Goal: Transaction & Acquisition: Purchase product/service

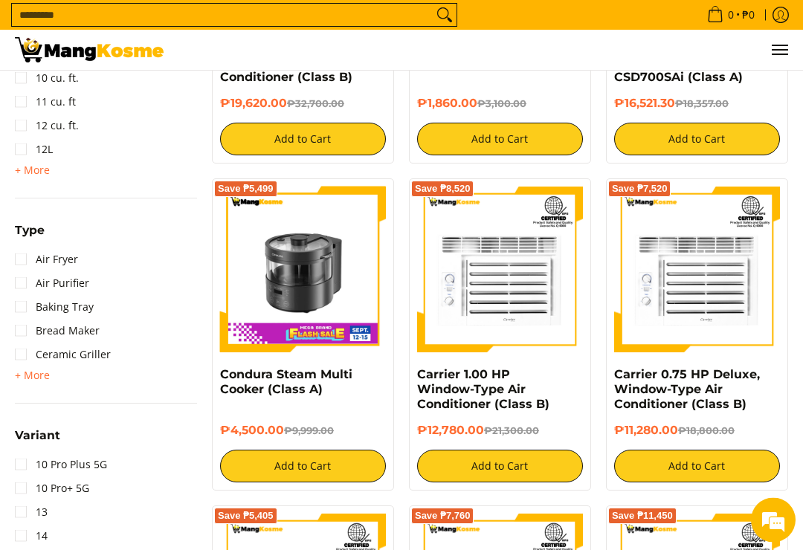
scroll to position [1394, 0]
click at [304, 272] on img at bounding box center [303, 270] width 166 height 166
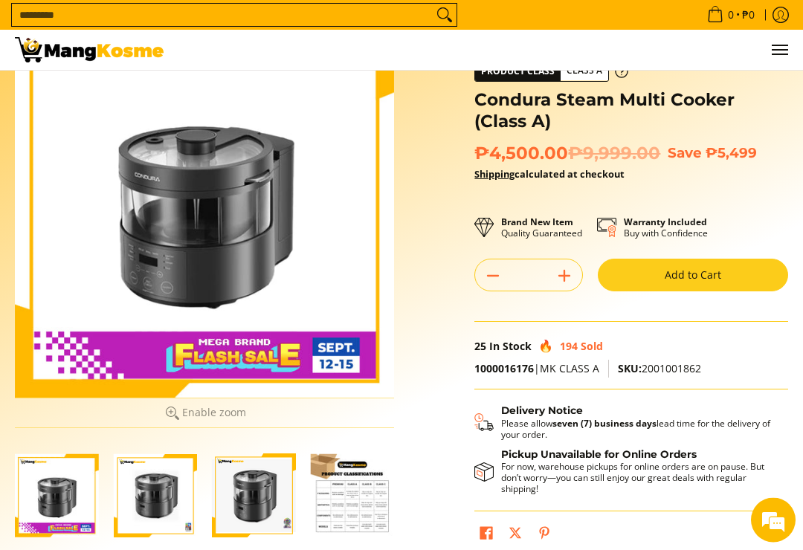
scroll to position [68, 0]
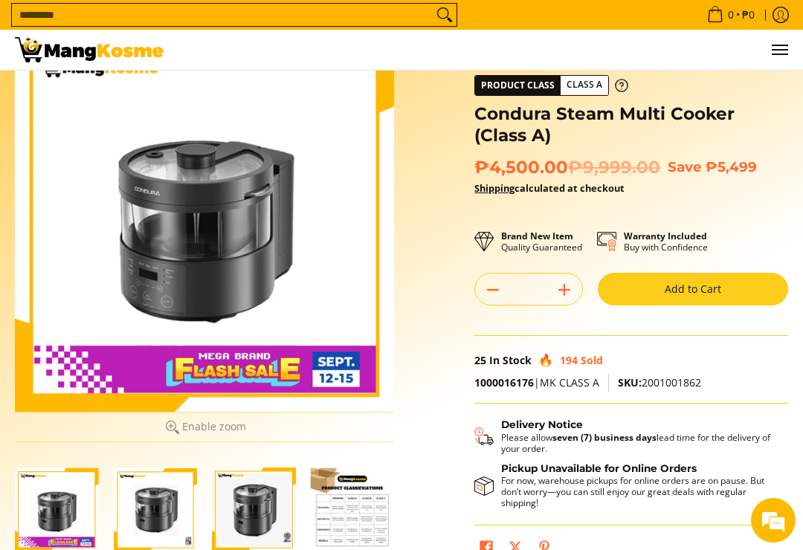
click at [166, 243] on div at bounding box center [204, 222] width 379 height 379
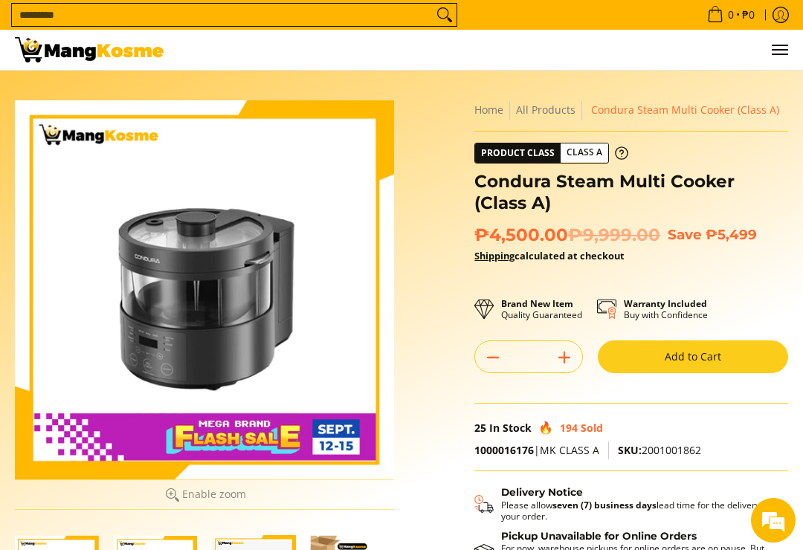
click at [171, 256] on div at bounding box center [204, 289] width 379 height 379
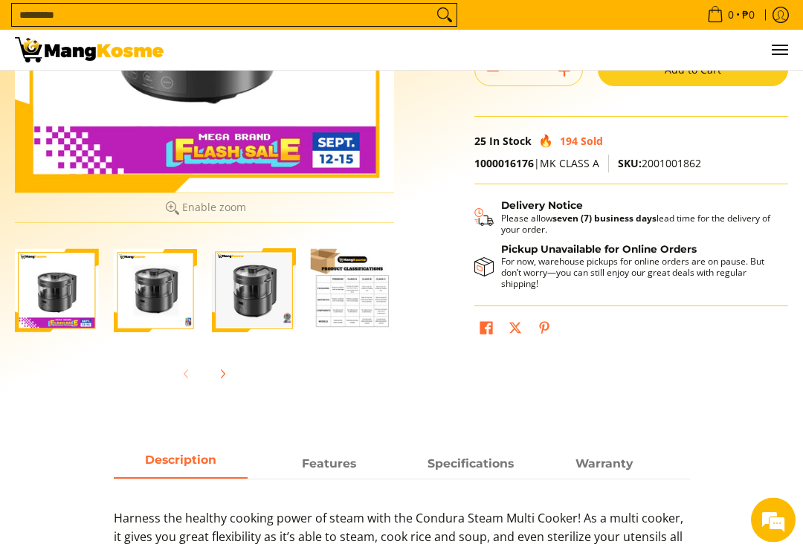
scroll to position [300, 0]
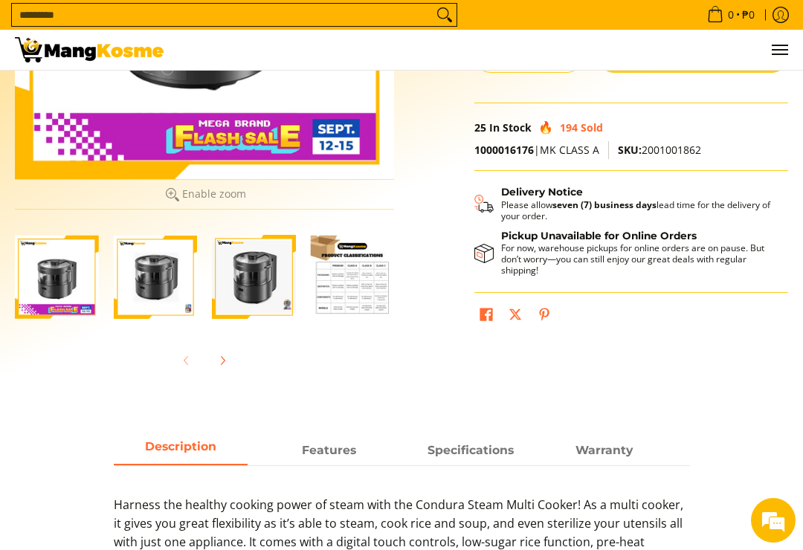
click at [355, 278] on img "Condura Steam Multi Cooker (Class A)-4" at bounding box center [353, 277] width 84 height 84
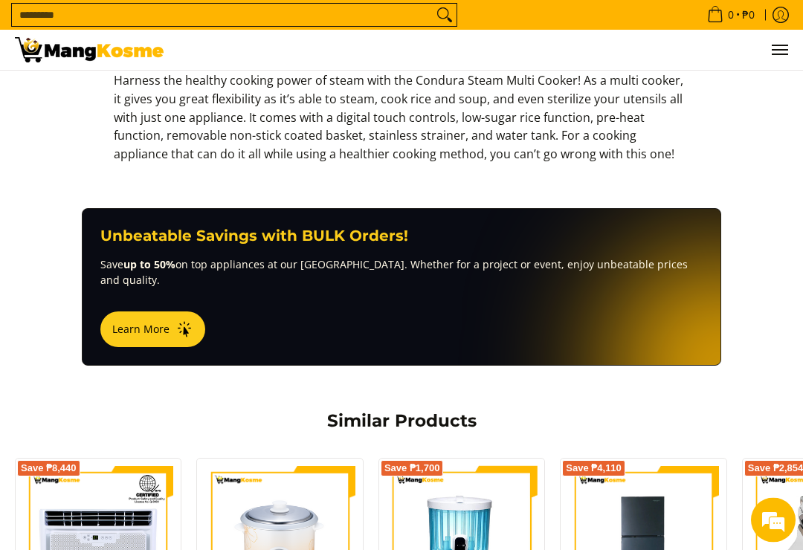
scroll to position [725, 0]
click at [39, 179] on div "Description Features Specifications Warranty Digital touch buttons With high bo…" at bounding box center [401, 110] width 803 height 196
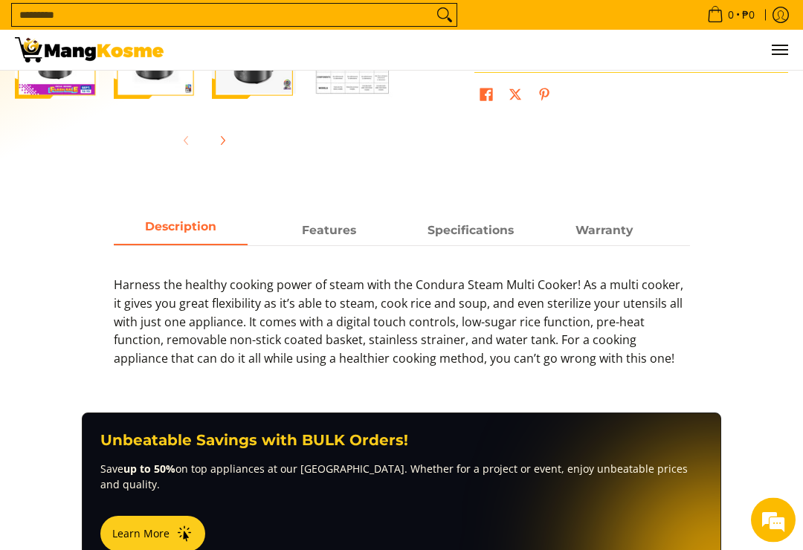
scroll to position [520, 0]
click at [485, 232] on strong "Specifications" at bounding box center [470, 230] width 86 height 14
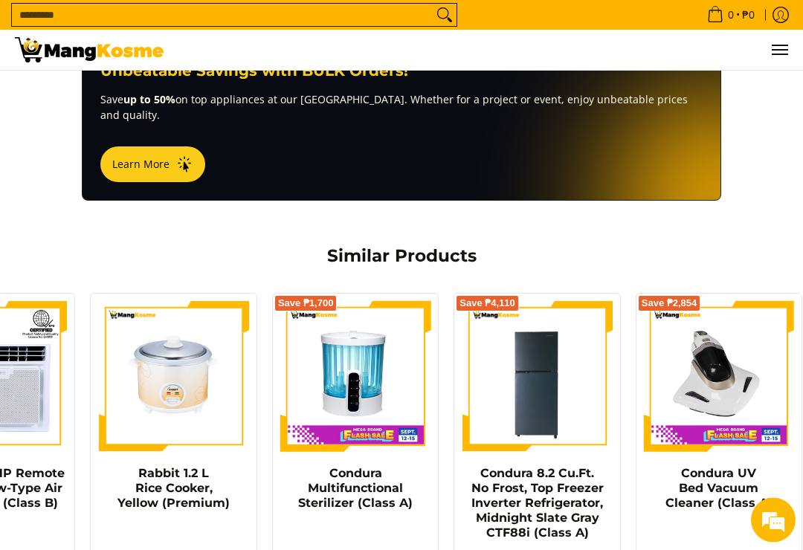
scroll to position [0, 106]
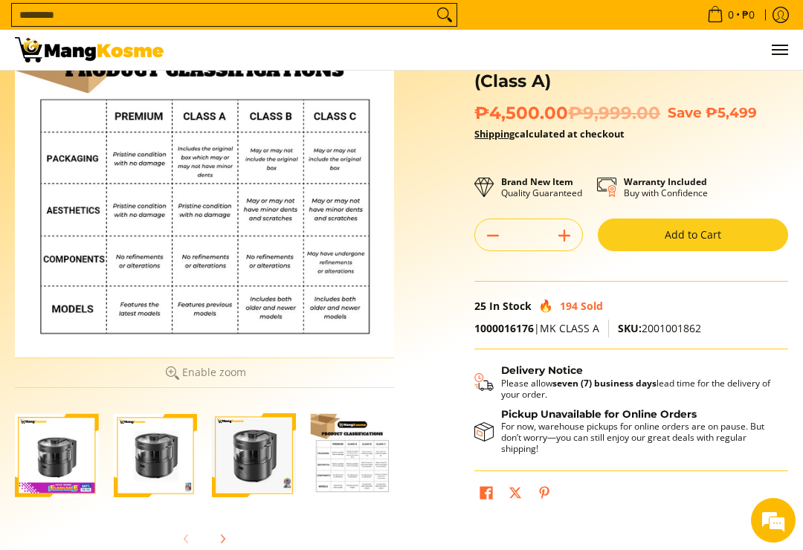
scroll to position [0, 0]
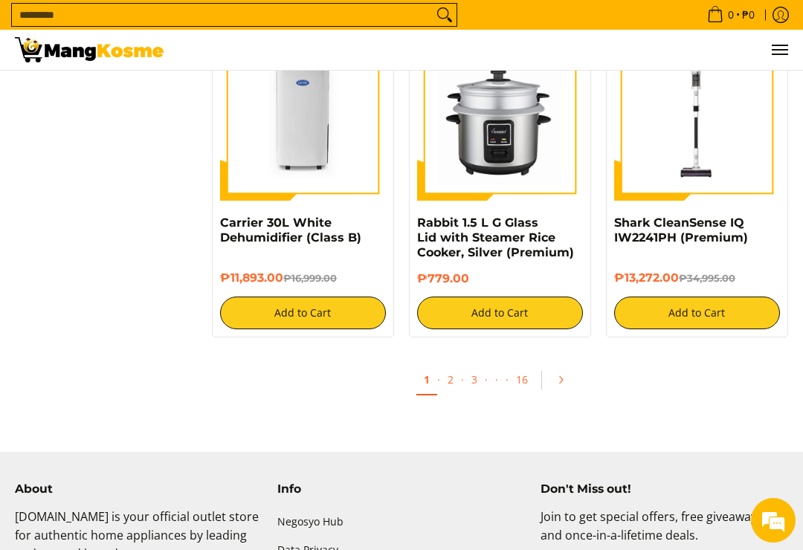
scroll to position [2666, 0]
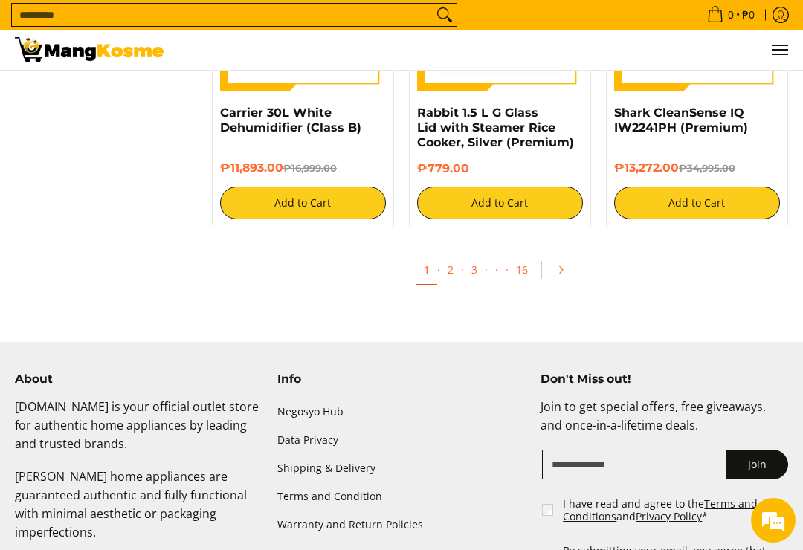
click at [449, 265] on link "2" at bounding box center [450, 269] width 21 height 29
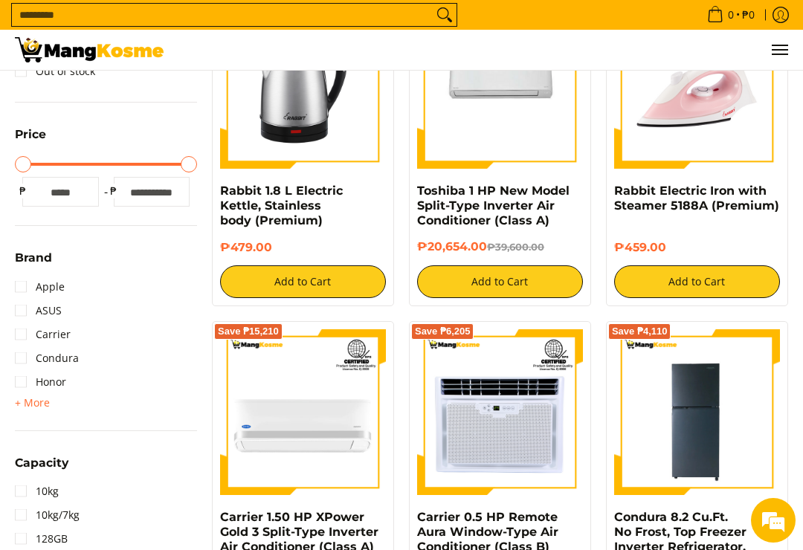
scroll to position [223, 0]
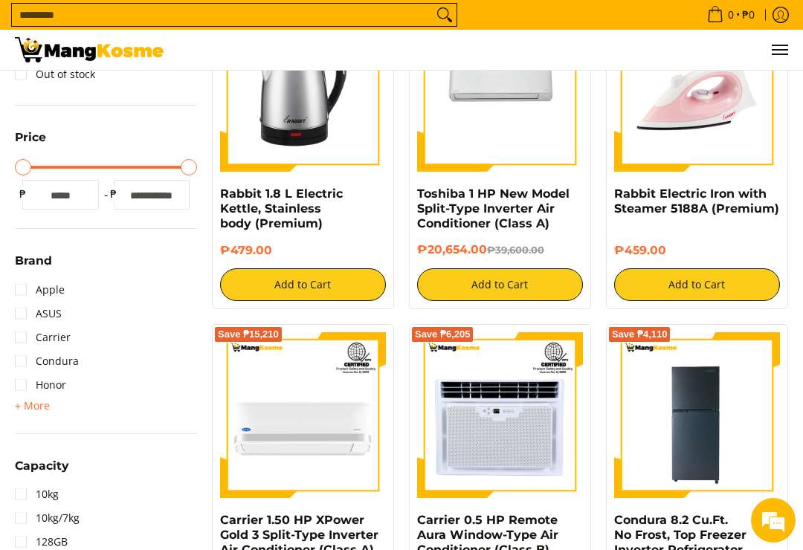
click at [29, 401] on span "+ More" at bounding box center [32, 406] width 35 height 12
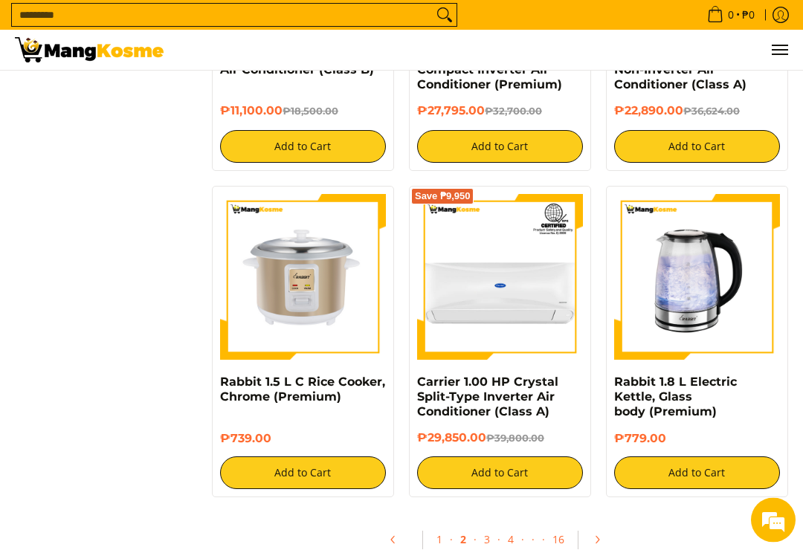
scroll to position [2427, 0]
click at [607, 527] on link "Pagination" at bounding box center [602, 539] width 36 height 25
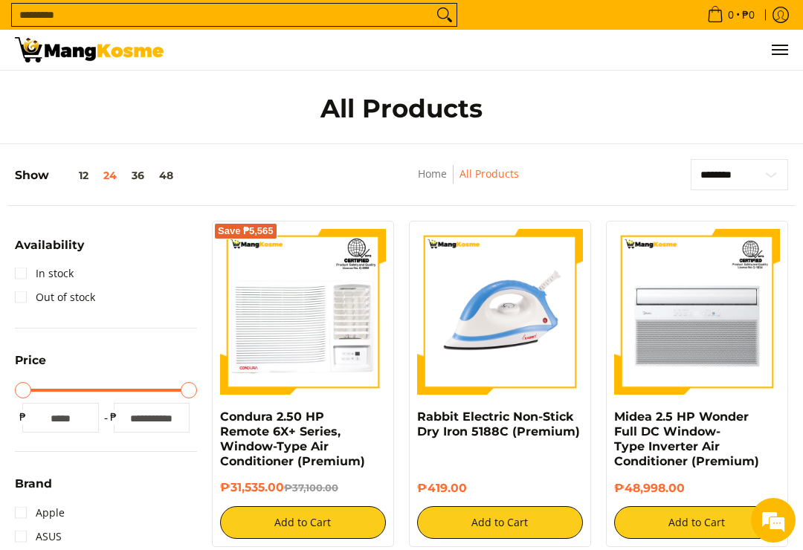
click at [58, 16] on input "Search..." at bounding box center [222, 15] width 421 height 22
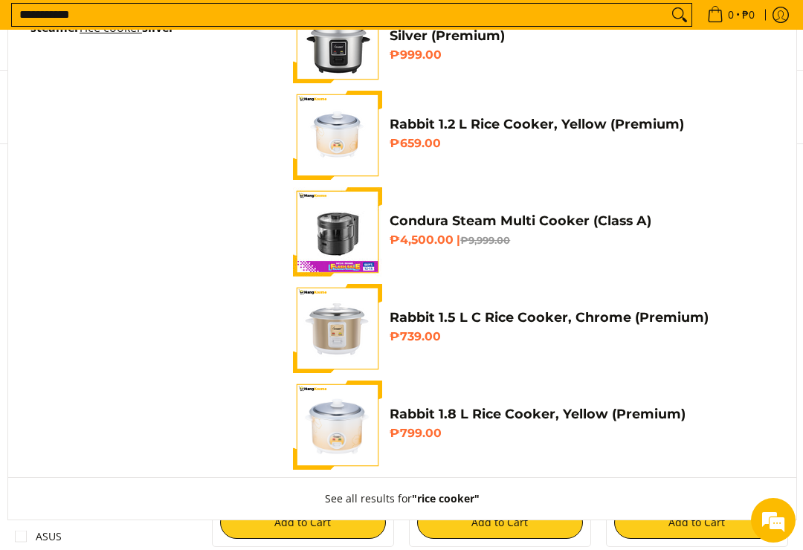
click at [132, 17] on input "**********" at bounding box center [340, 15] width 656 height 22
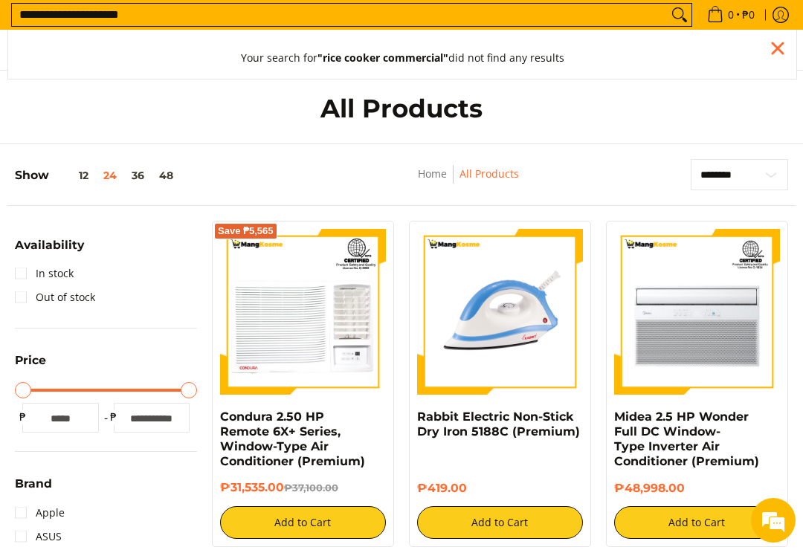
type input "**********"
click at [672, 12] on icon "Search" at bounding box center [680, 15] width 24 height 22
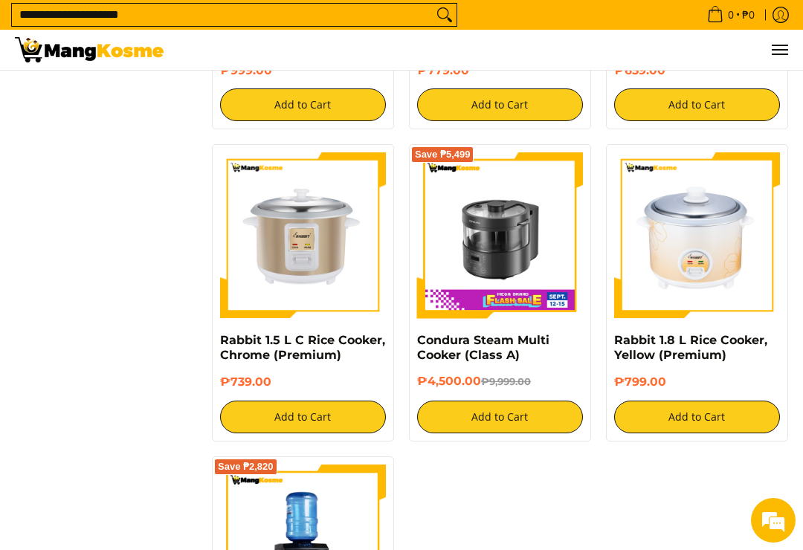
scroll to position [563, 0]
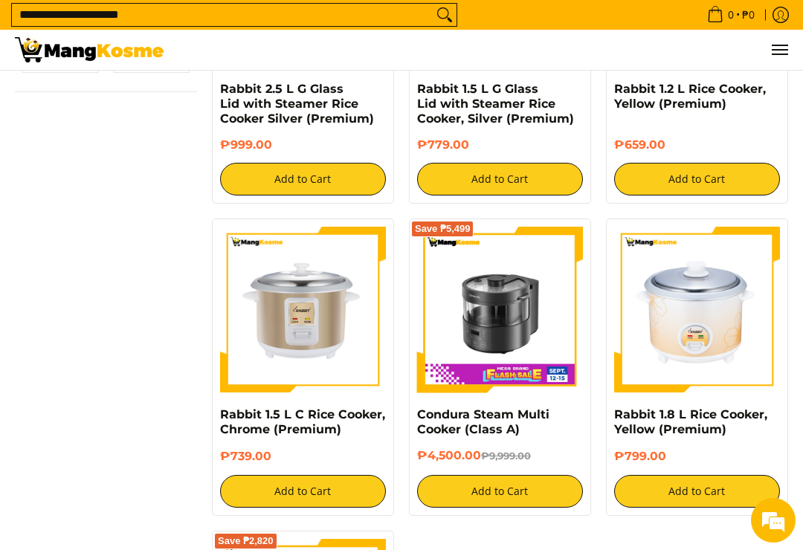
click at [696, 310] on img at bounding box center [697, 310] width 166 height 166
click at [494, 334] on img at bounding box center [500, 310] width 166 height 166
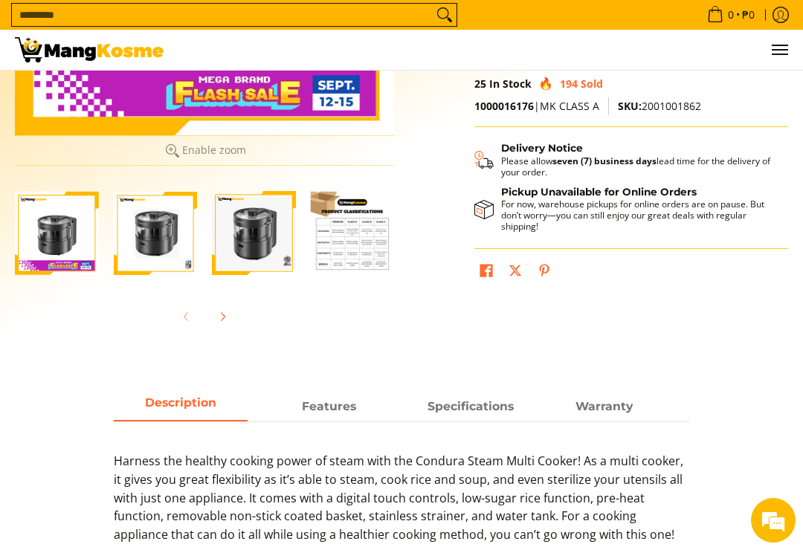
scroll to position [343, 0]
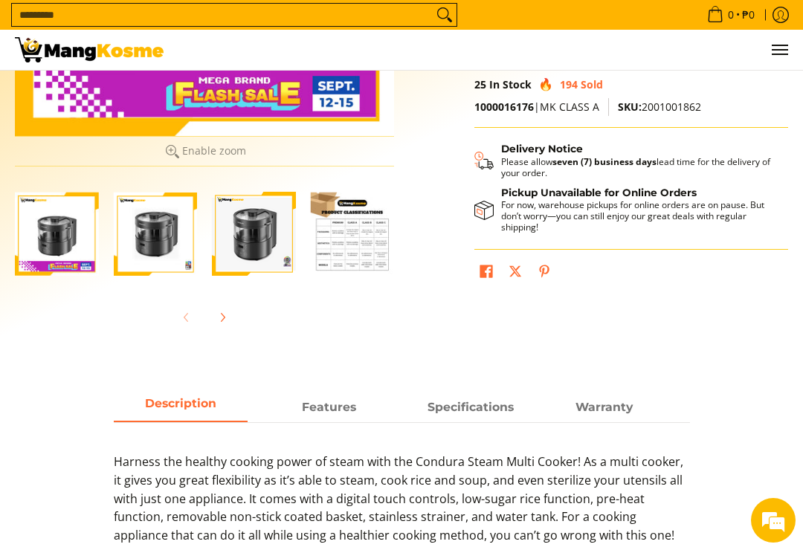
click at [477, 413] on strong "Specifications" at bounding box center [470, 407] width 86 height 14
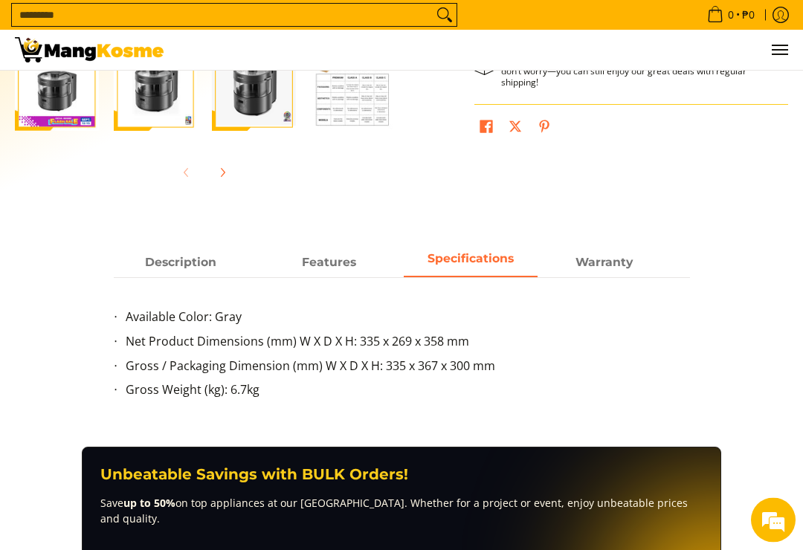
scroll to position [488, 0]
click at [335, 268] on strong "Features" at bounding box center [329, 262] width 54 height 14
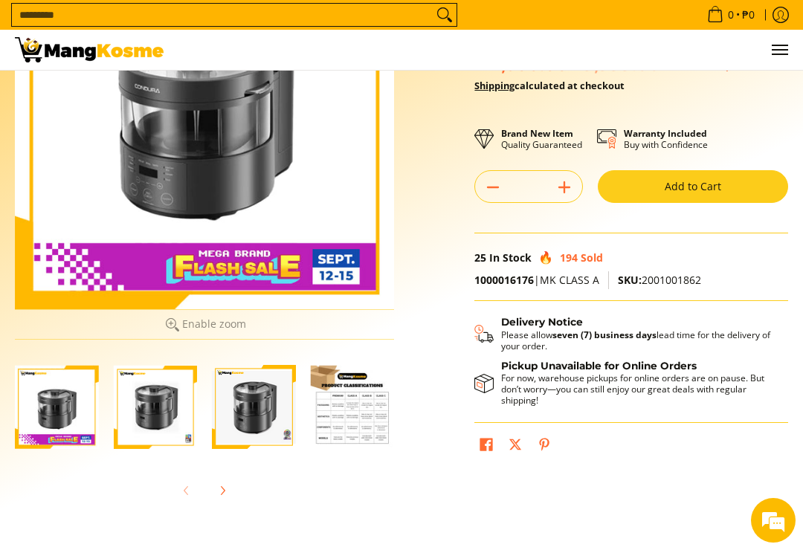
scroll to position [172, 0]
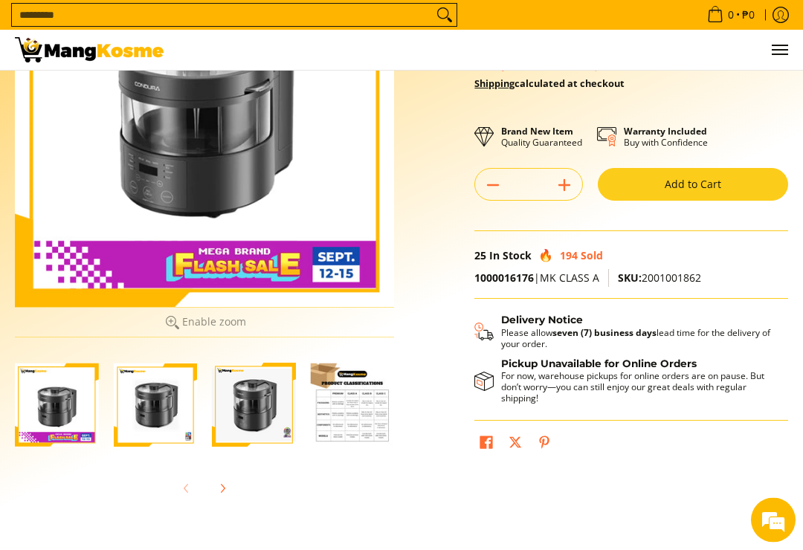
click at [344, 401] on img "Condura Steam Multi Cooker (Class A)-4" at bounding box center [353, 406] width 84 height 84
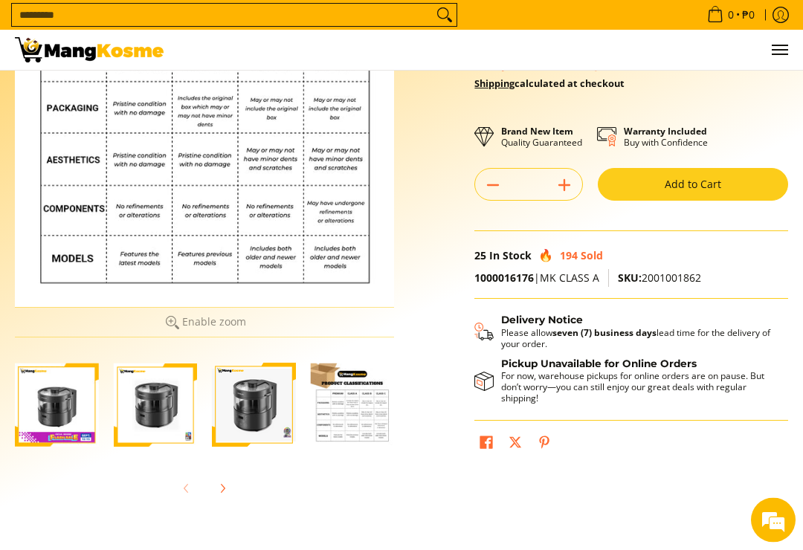
scroll to position [172, 0]
click at [196, 319] on span "Enable zoom" at bounding box center [214, 322] width 64 height 12
click at [168, 324] on icon at bounding box center [170, 322] width 13 height 13
click at [181, 323] on button "Enable zoom Disable zoom" at bounding box center [204, 322] width 379 height 30
click at [166, 396] on img "Condura Steam Multi Cooker (Class A)-2" at bounding box center [156, 405] width 84 height 84
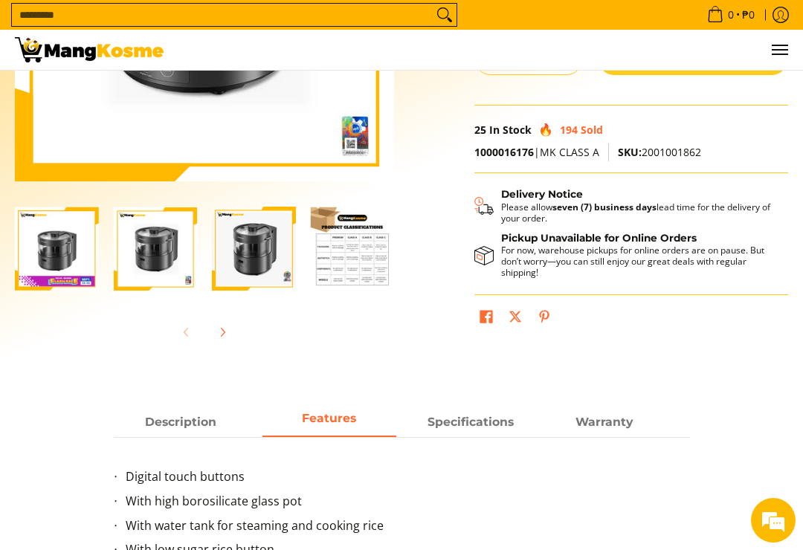
scroll to position [297, 0]
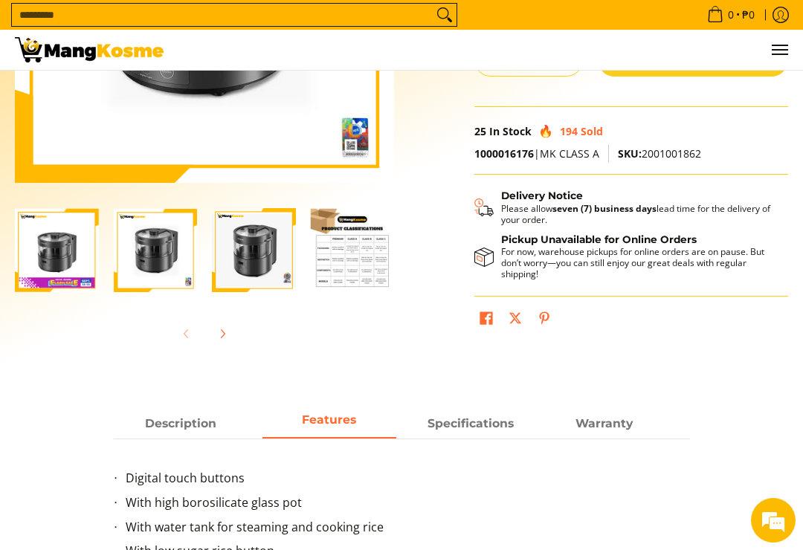
click at [175, 418] on span "Description" at bounding box center [181, 423] width 134 height 27
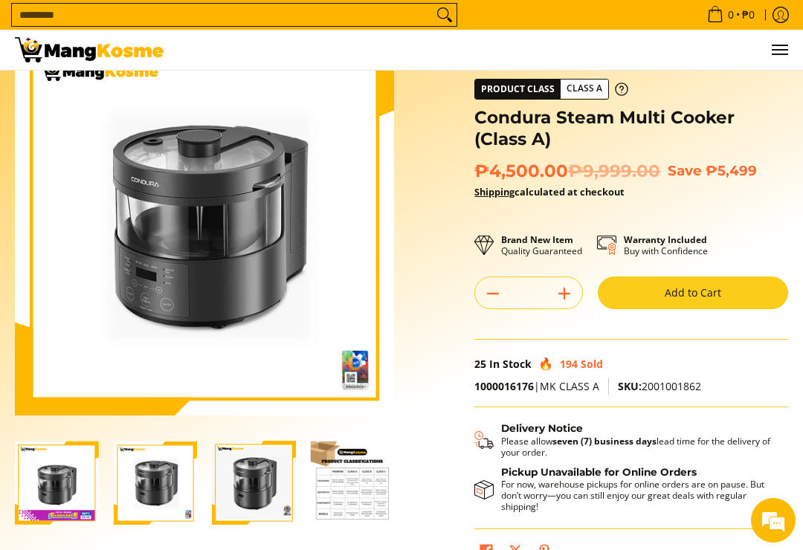
scroll to position [0, 0]
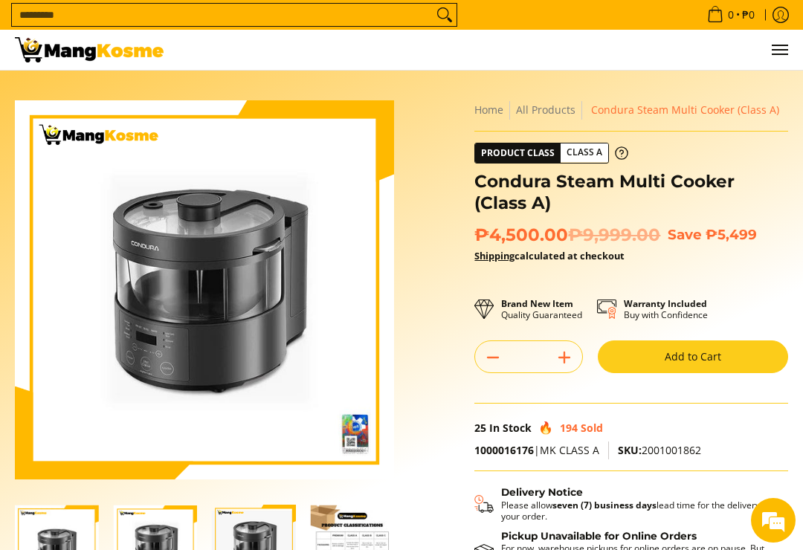
click at [96, 19] on input "Search..." at bounding box center [222, 15] width 421 height 22
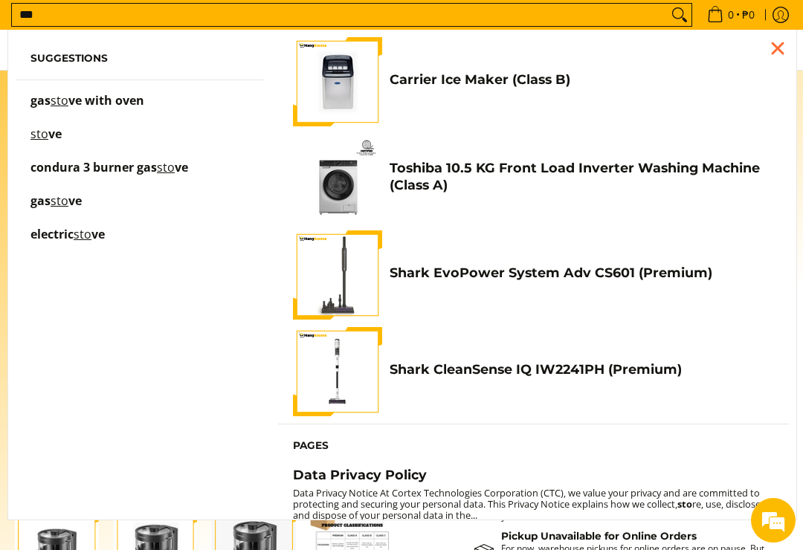
type input "***"
click at [68, 100] on mark "sto" at bounding box center [60, 100] width 18 height 16
click at [46, 132] on mark "sto" at bounding box center [39, 134] width 18 height 16
click at [110, 172] on span "condura 3 burner gas" at bounding box center [93, 167] width 126 height 16
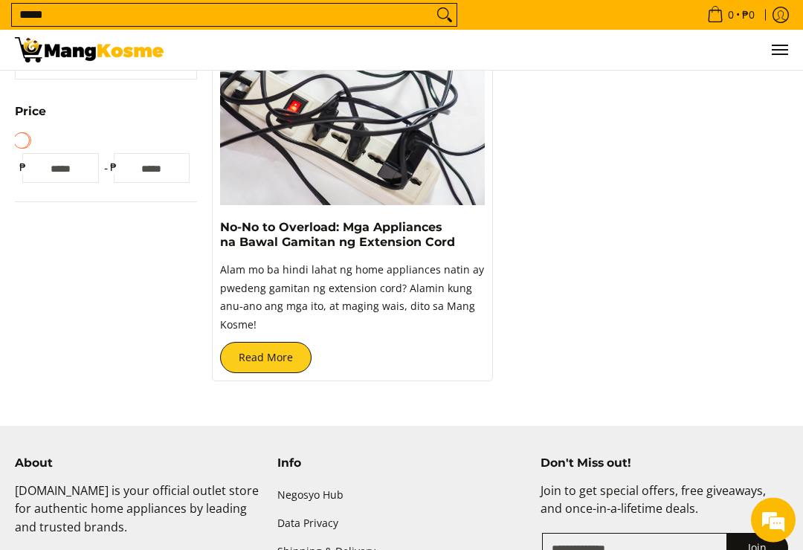
scroll to position [361, 0]
click at [265, 365] on link "Read More" at bounding box center [265, 357] width 91 height 31
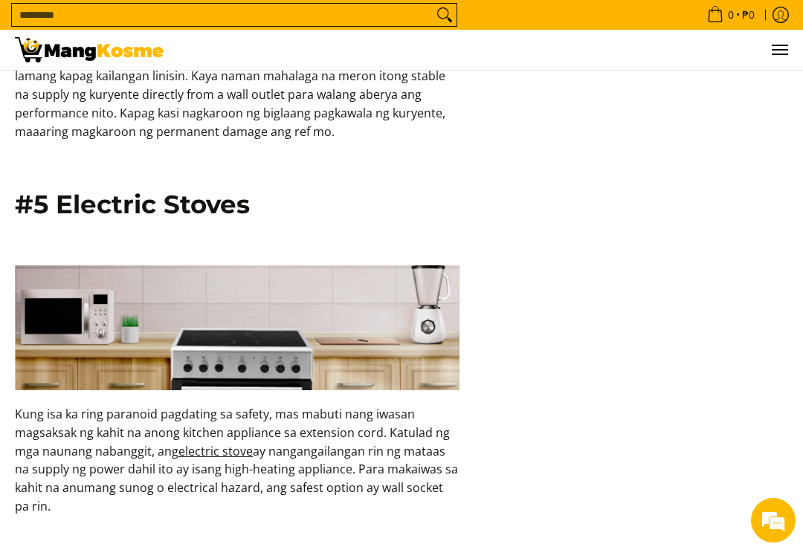
scroll to position [2282, 0]
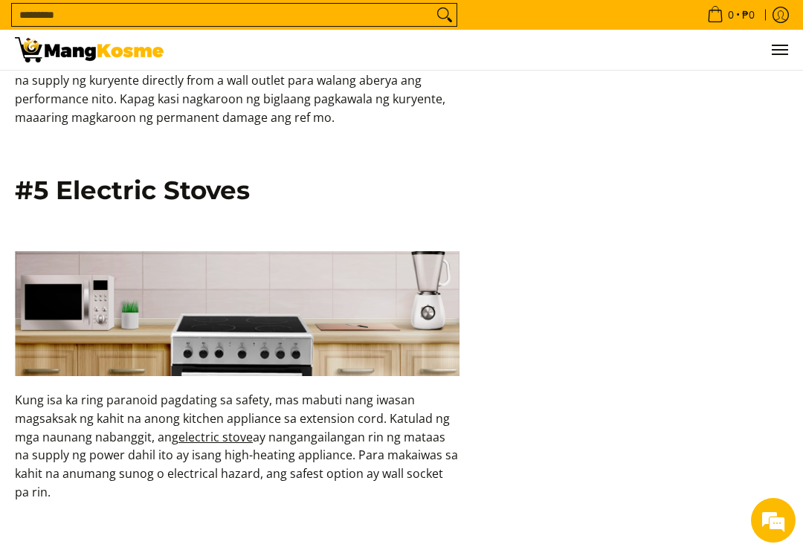
click at [237, 305] on img at bounding box center [237, 313] width 445 height 125
click at [71, 262] on img at bounding box center [237, 313] width 445 height 125
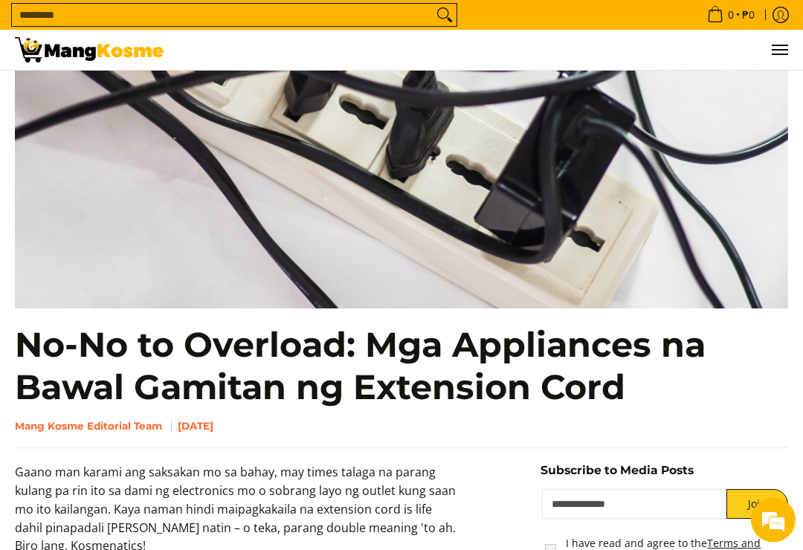
scroll to position [252, 0]
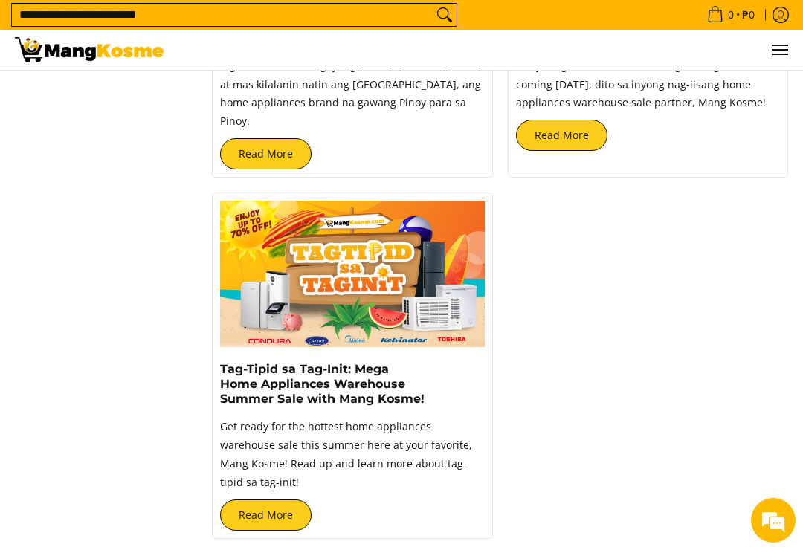
click at [570, 148] on link "Read More" at bounding box center [561, 135] width 91 height 31
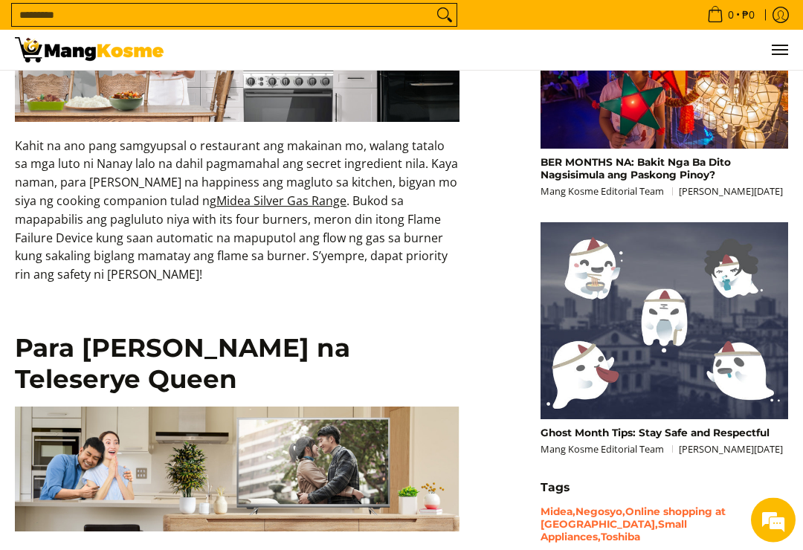
scroll to position [1094, 0]
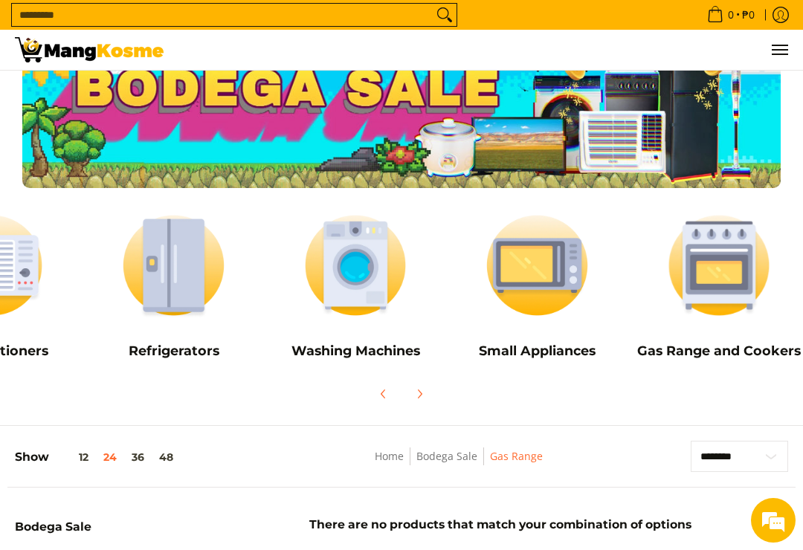
scroll to position [0, 106]
click at [721, 272] on img at bounding box center [719, 265] width 167 height 125
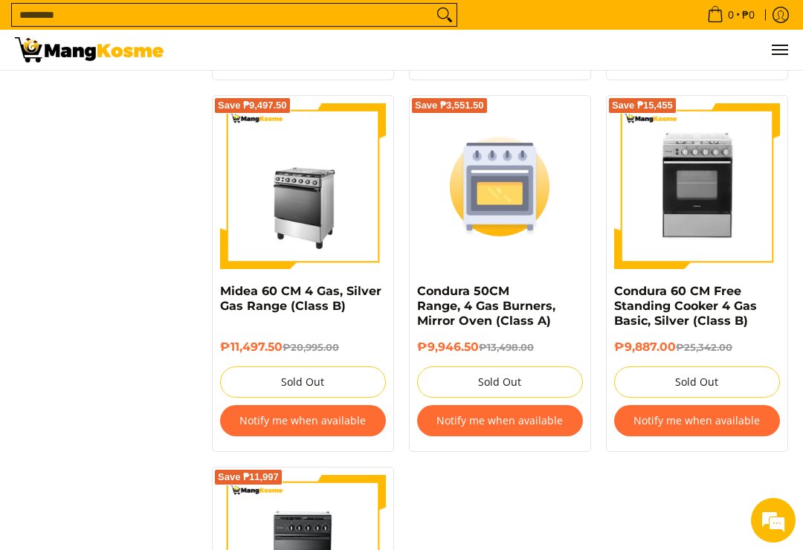
scroll to position [1224, 0]
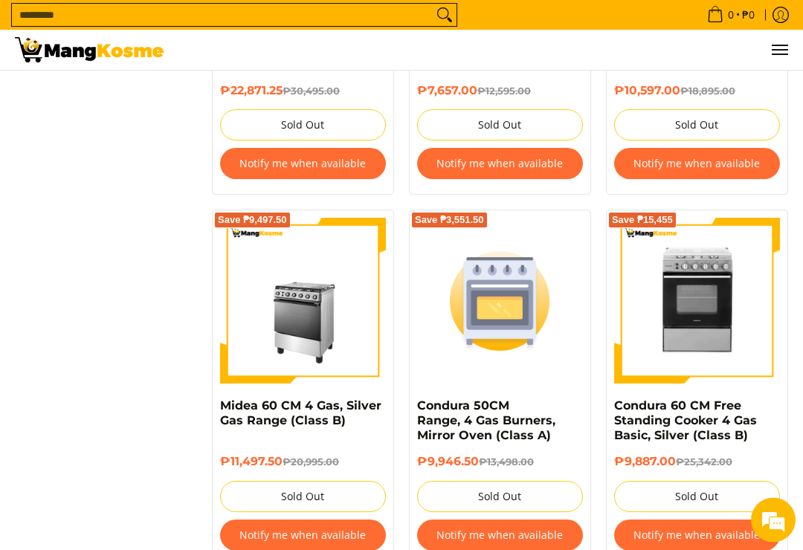
click at [694, 271] on img at bounding box center [697, 302] width 166 height 162
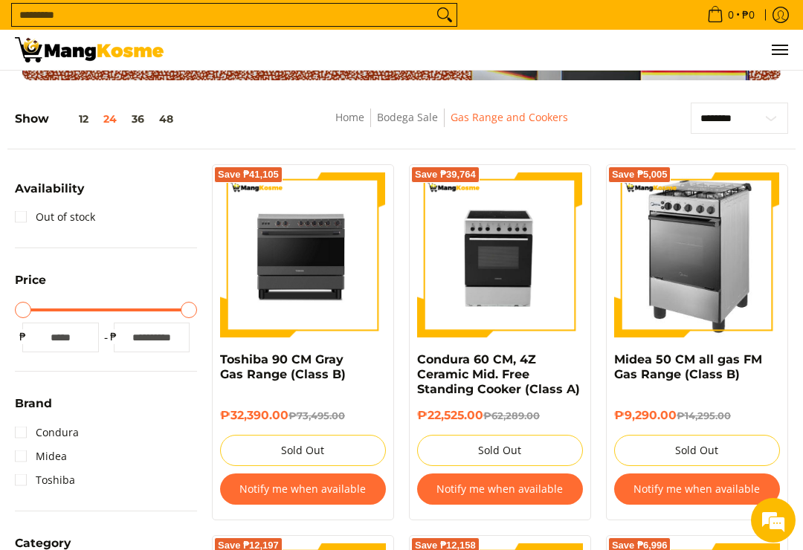
scroll to position [155, 0]
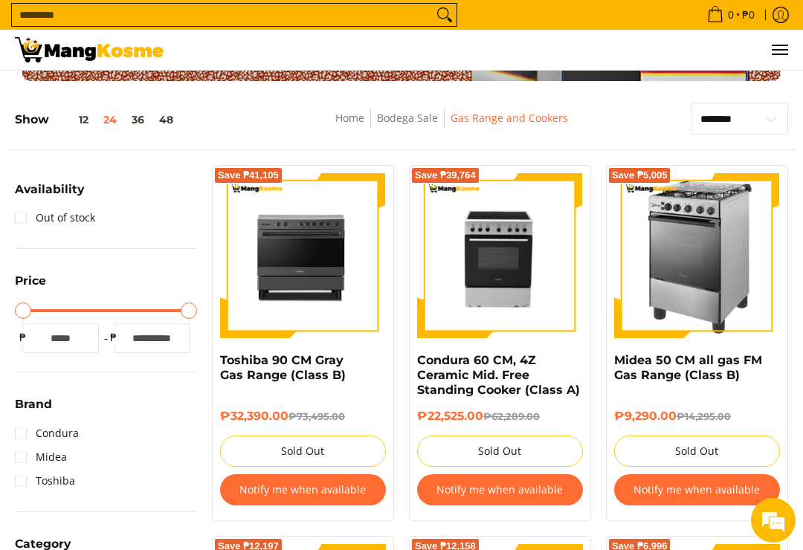
click at [688, 250] on img at bounding box center [697, 256] width 128 height 166
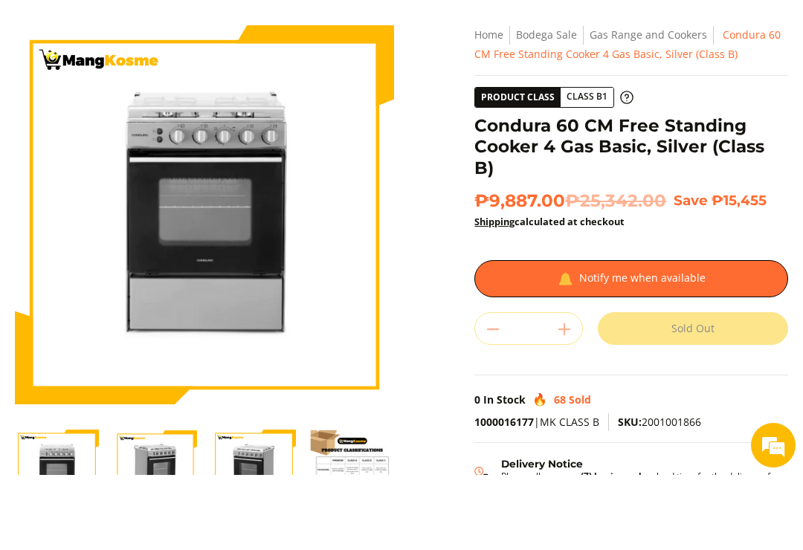
scroll to position [92, 0]
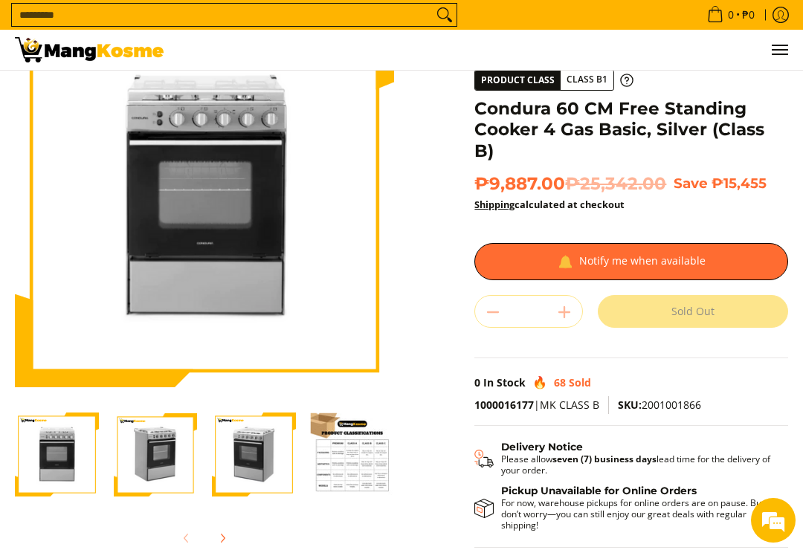
click at [158, 442] on img "Condura 60 CM Free Standing Cooker 4 Gas Basic, Silver (Class B)-2" at bounding box center [156, 455] width 84 height 84
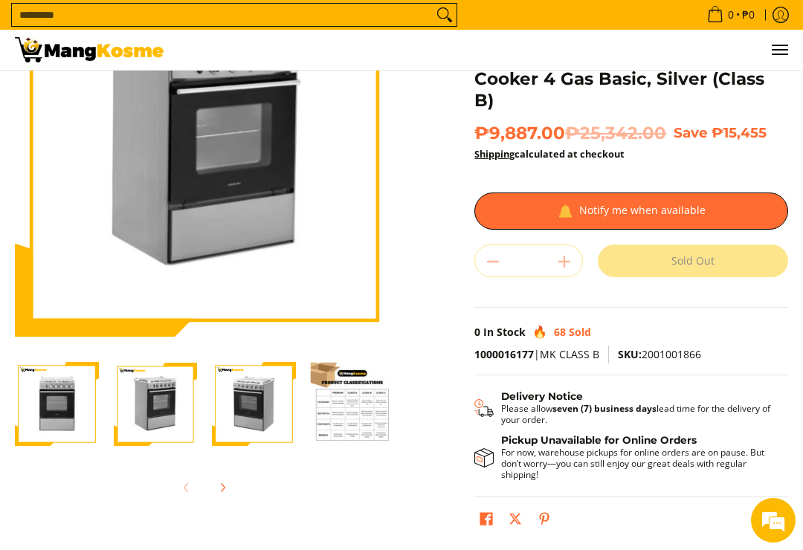
scroll to position [141, 0]
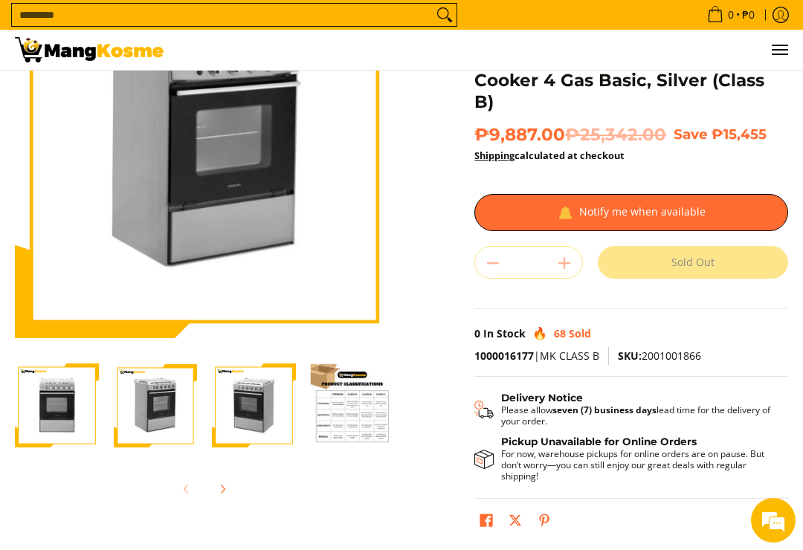
click at [258, 399] on img "Condura 60 CM Free Standing Cooker 4 Gas Basic, Silver (Class B)-3" at bounding box center [254, 406] width 84 height 84
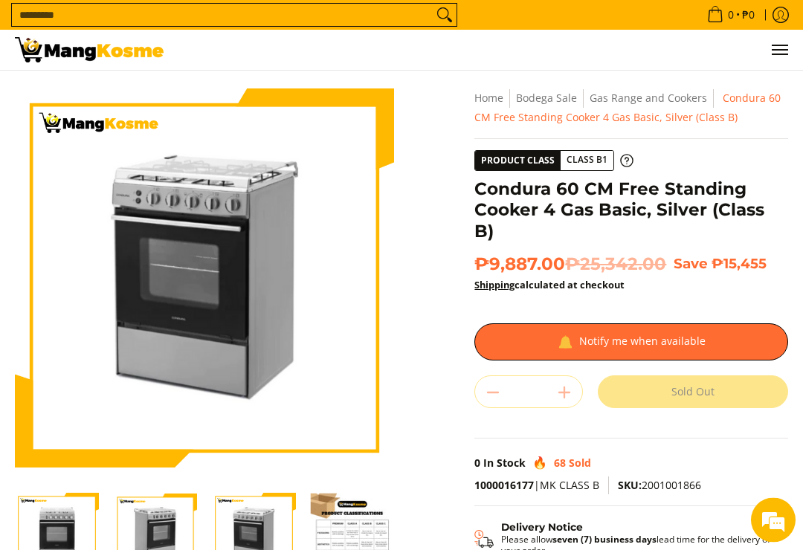
scroll to position [0, 0]
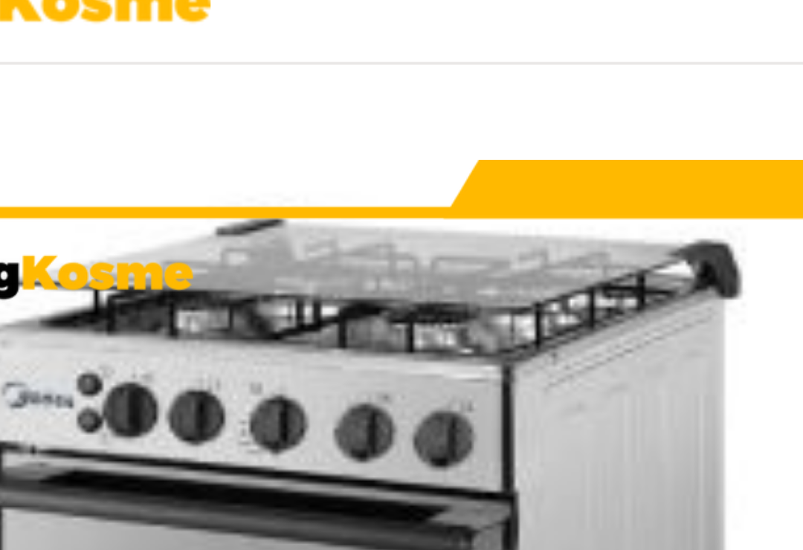
scroll to position [51, 99]
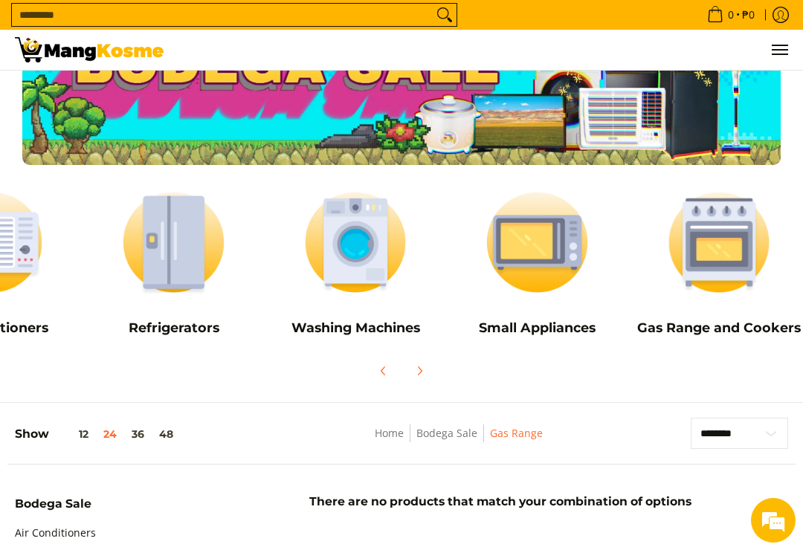
scroll to position [0, 106]
click at [546, 250] on img at bounding box center [537, 242] width 167 height 125
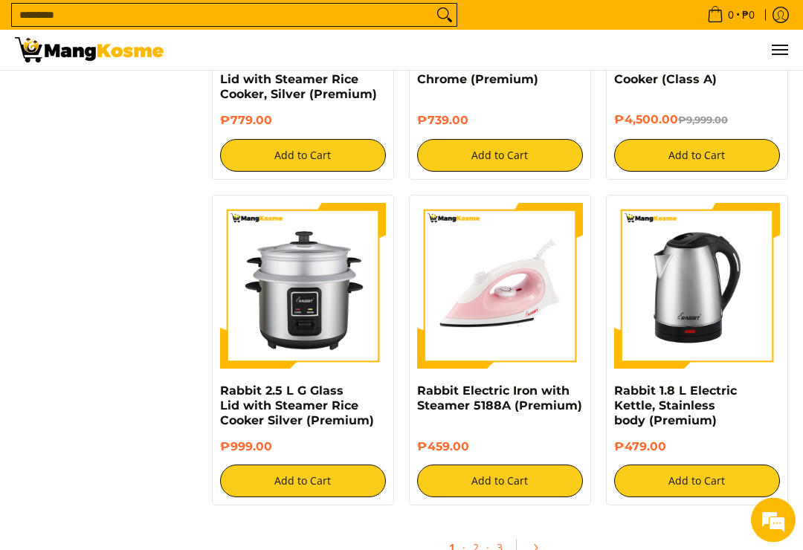
scroll to position [2355, 0]
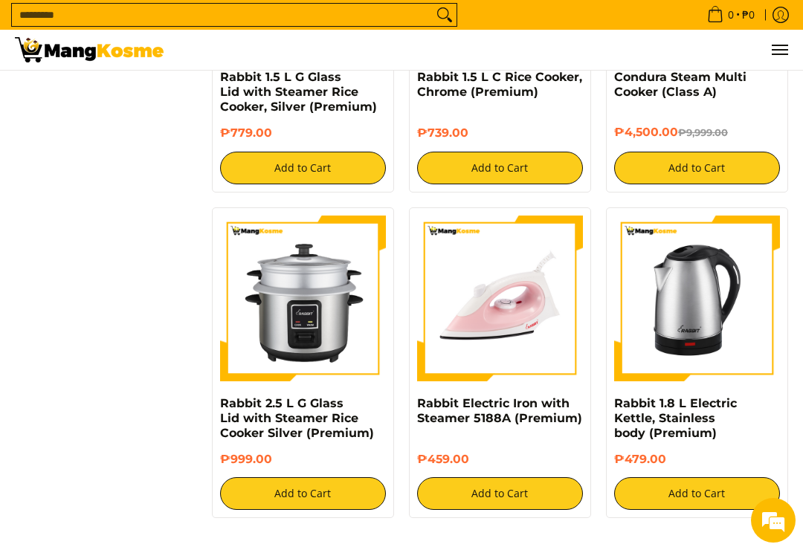
click at [312, 307] on img at bounding box center [303, 299] width 166 height 166
